Goal: Find contact information: Find contact information

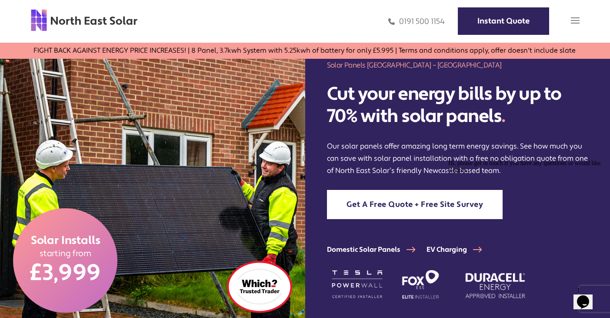
click at [574, 18] on img at bounding box center [575, 20] width 9 height 9
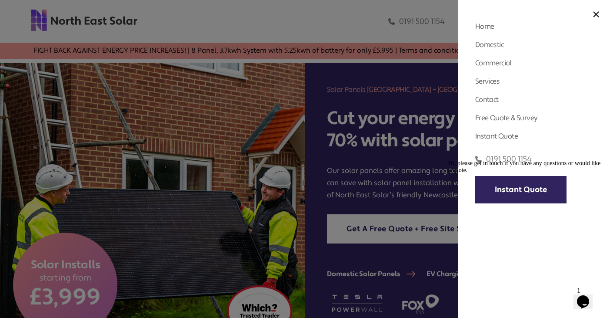
scroll to position [11, 0]
click at [598, 10] on div "Home Domestic Domestic Solar Panels Domestic Solar Finance Process Commercial C…" at bounding box center [534, 159] width 152 height 318
click at [596, 13] on img at bounding box center [596, 14] width 6 height 6
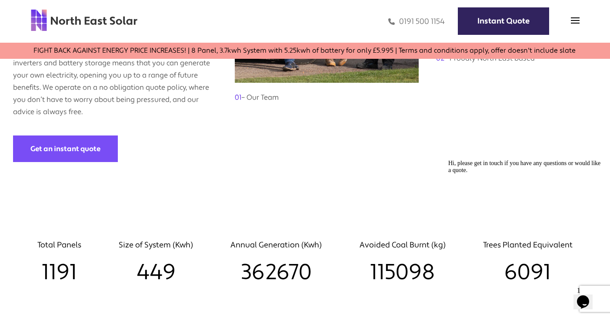
scroll to position [775, 0]
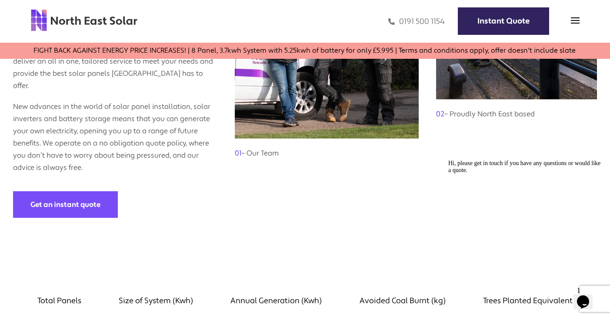
click at [124, 29] on img at bounding box center [83, 20] width 107 height 23
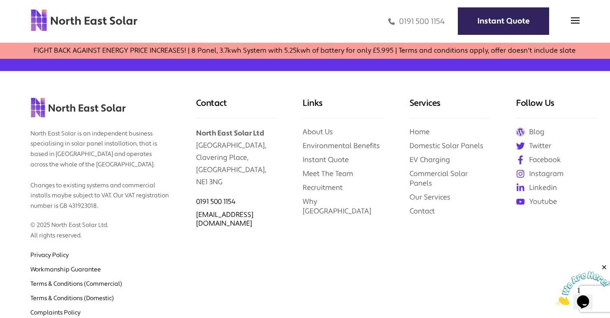
scroll to position [3573, 0]
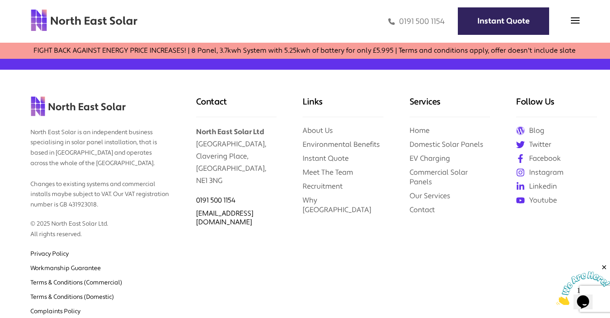
drag, startPoint x: 229, startPoint y: 155, endPoint x: 193, endPoint y: 114, distance: 54.6
click at [193, 114] on div "Contact North East Solar Ltd [GEOGRAPHIC_DATA] 0191 500 1154 [EMAIL_ADDRESS][DO…" at bounding box center [236, 219] width 107 height 298
copy p "[STREET_ADDRESS]"
